Goal: Task Accomplishment & Management: Use online tool/utility

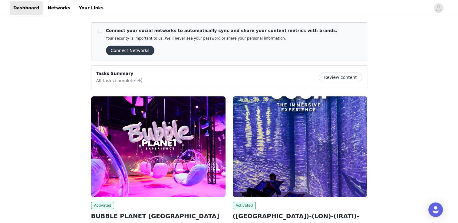
click at [25, 25] on div "Connect your social networks to automatically sync and share your content metri…" at bounding box center [229, 161] width 458 height 286
